Goal: Book appointment/travel/reservation

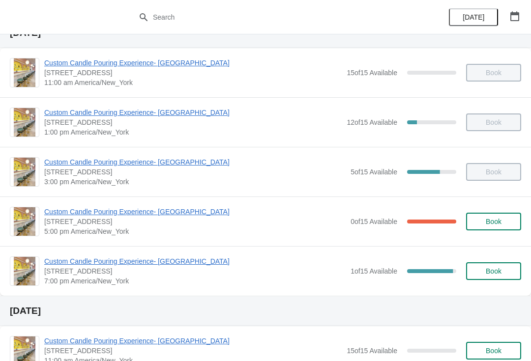
scroll to position [43, 0]
click at [502, 221] on span "Book" at bounding box center [493, 221] width 37 height 8
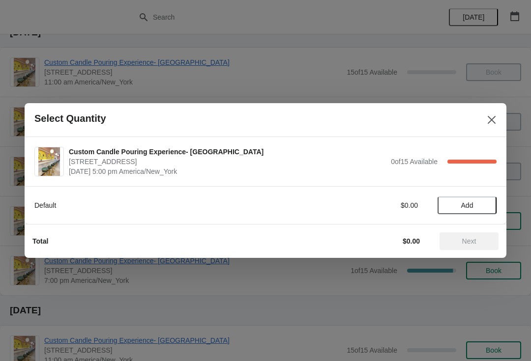
click at [470, 206] on span "Add" at bounding box center [467, 206] width 12 height 8
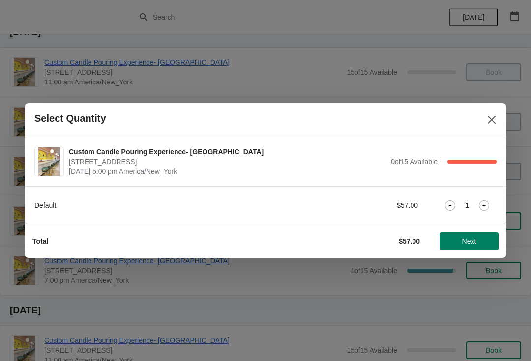
click at [483, 205] on icon at bounding box center [484, 206] width 10 height 10
click at [470, 238] on span "Next" at bounding box center [469, 242] width 14 height 8
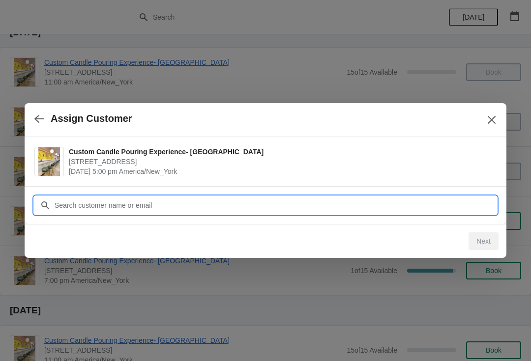
click at [395, 211] on input "Customer" at bounding box center [275, 206] width 443 height 18
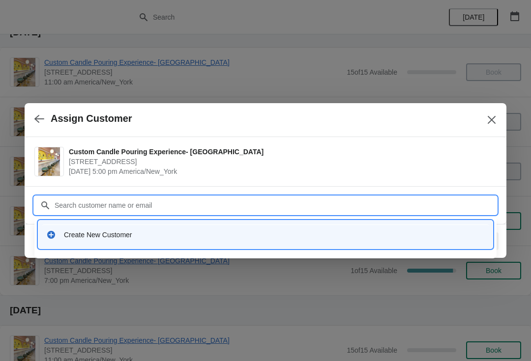
click at [201, 246] on div "Create New Customer" at bounding box center [265, 235] width 454 height 28
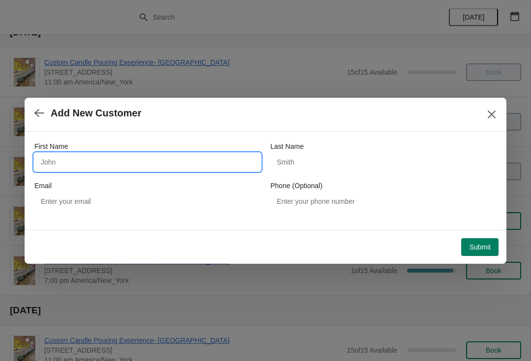
click at [103, 170] on input "First Name" at bounding box center [147, 162] width 226 height 18
type input "[PERSON_NAME]"
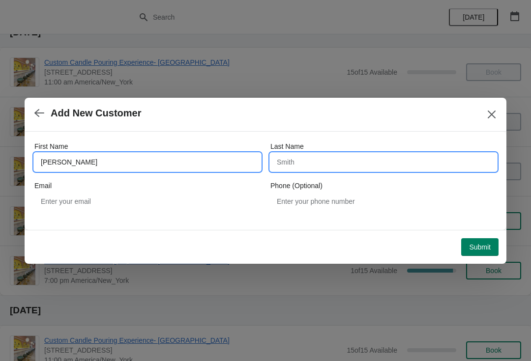
click at [350, 166] on input "Last Name" at bounding box center [383, 162] width 226 height 18
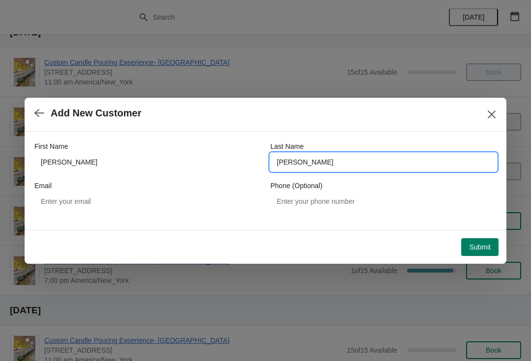
type input "[PERSON_NAME]"
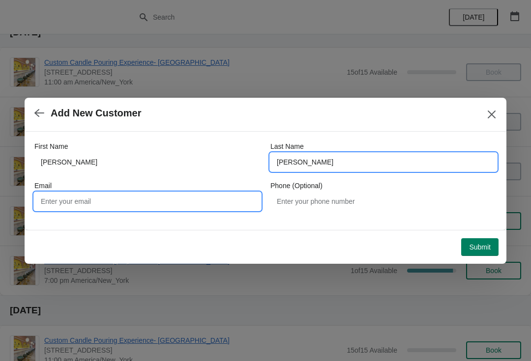
click at [223, 210] on input "Email" at bounding box center [147, 202] width 226 height 18
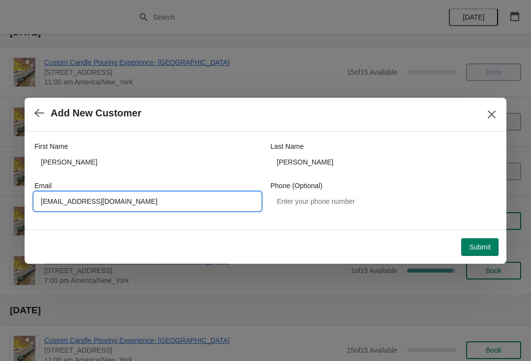
type input "[EMAIL_ADDRESS][DOMAIN_NAME]"
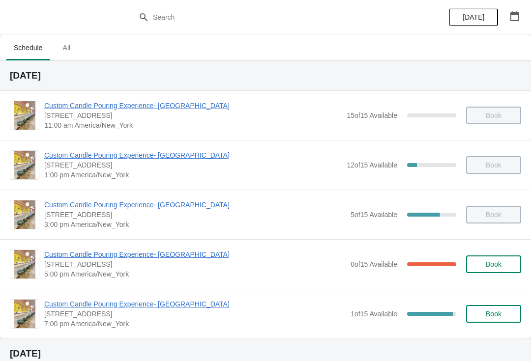
click at [88, 254] on span "Custom Candle Pouring Experience- [GEOGRAPHIC_DATA]" at bounding box center [194, 255] width 301 height 10
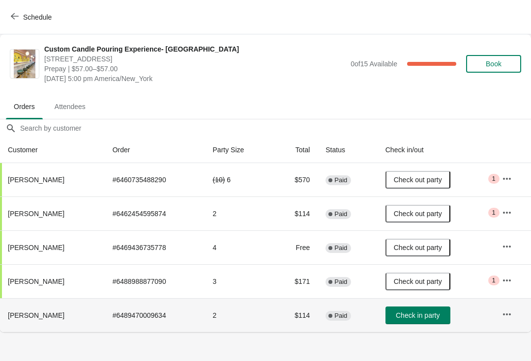
click at [420, 308] on button "Check in party" at bounding box center [418, 316] width 65 height 18
click at [20, 19] on span "Schedule" at bounding box center [32, 16] width 39 height 9
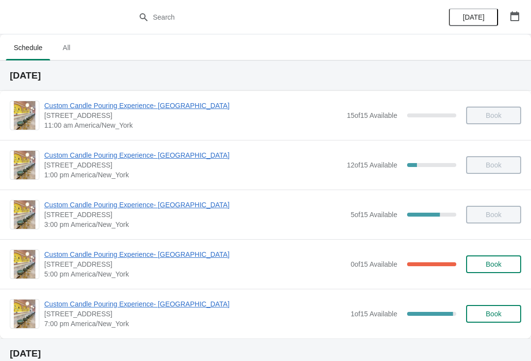
click at [181, 304] on span "Custom Candle Pouring Experience- [GEOGRAPHIC_DATA]" at bounding box center [194, 304] width 301 height 10
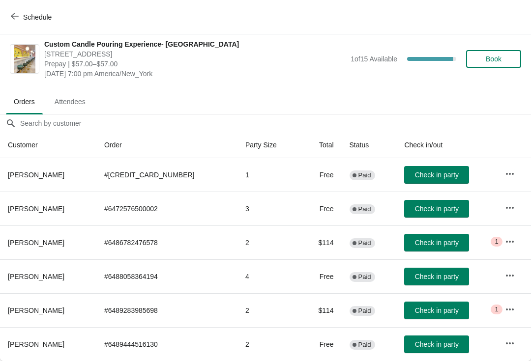
scroll to position [5, 0]
click at [14, 20] on icon "button" at bounding box center [15, 16] width 8 height 8
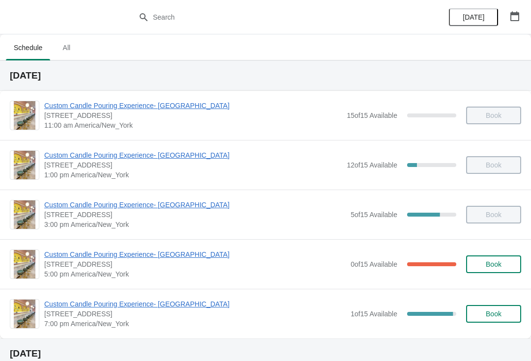
click at [481, 20] on span "[DATE]" at bounding box center [474, 17] width 22 height 8
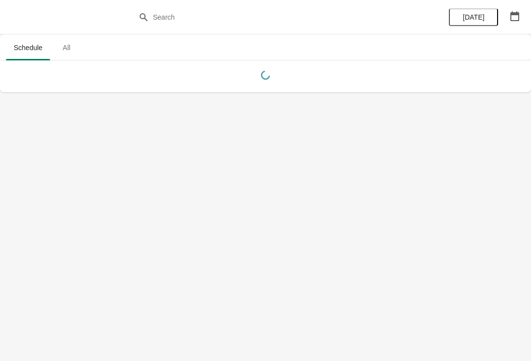
click at [508, 10] on button "button" at bounding box center [515, 16] width 18 height 18
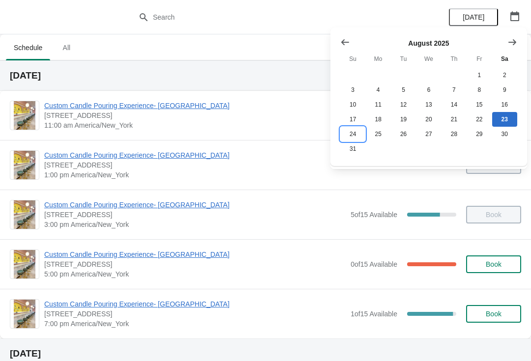
click at [353, 136] on button "24" at bounding box center [352, 134] width 25 height 15
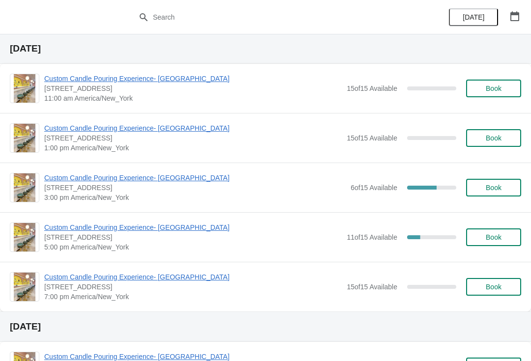
scroll to position [30, 0]
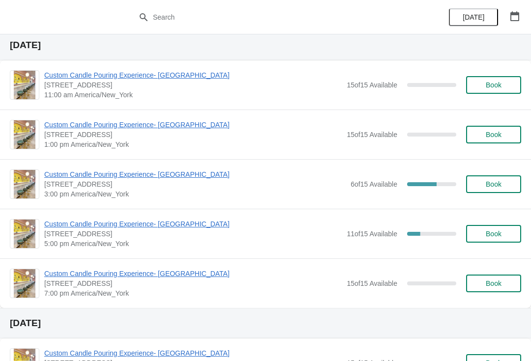
click at [493, 23] on button "[DATE]" at bounding box center [473, 17] width 49 height 18
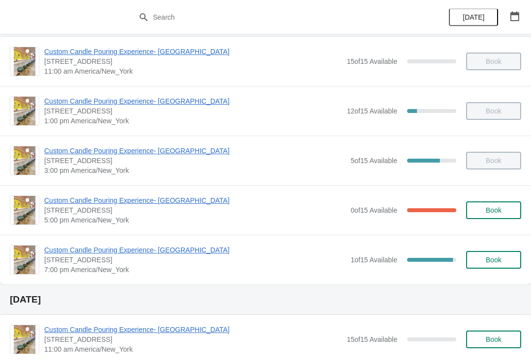
scroll to position [59, 0]
